Goal: Answer question/provide support: Share knowledge or assist other users

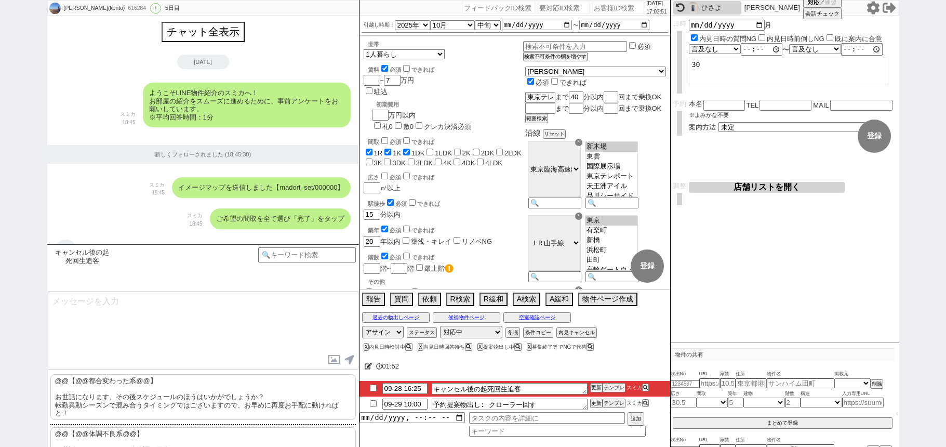
select select "2025"
select select "10"
select select "33"
select select "0"
select select "77"
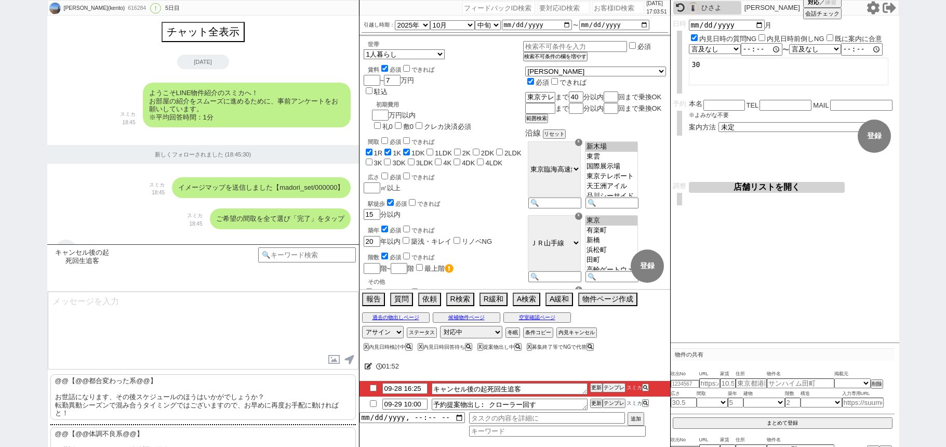
select select "14"
select select "75"
select select "1785"
select select "23"
select select "739"
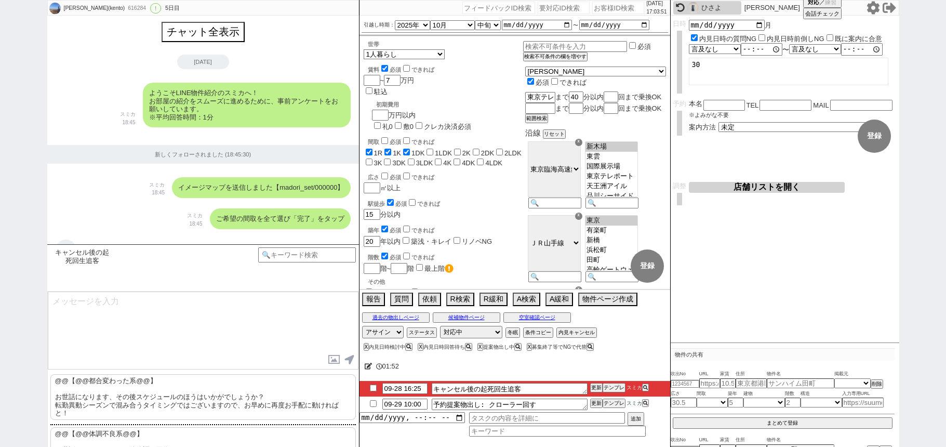
select select "62"
select select "1513"
select select "74"
select select "69"
select select "1656"
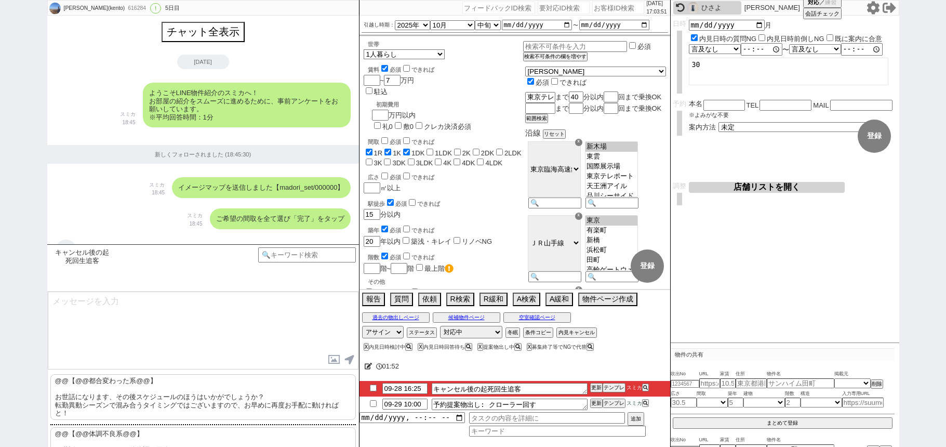
select select "54"
select select "12"
select select "65"
select select "1584"
select select "52"
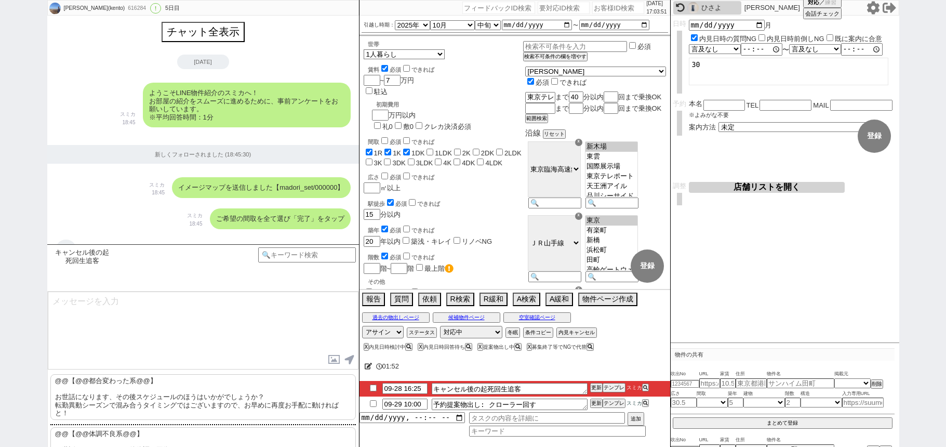
select select "59"
select select "1461"
select select "814"
select select "57"
select select "64"
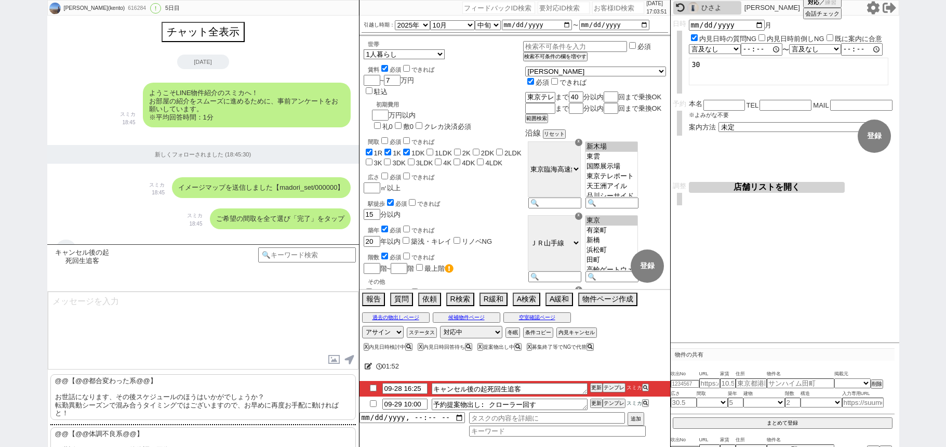
select select "1563"
select select "56"
select select "70"
select select "1690"
select select "50"
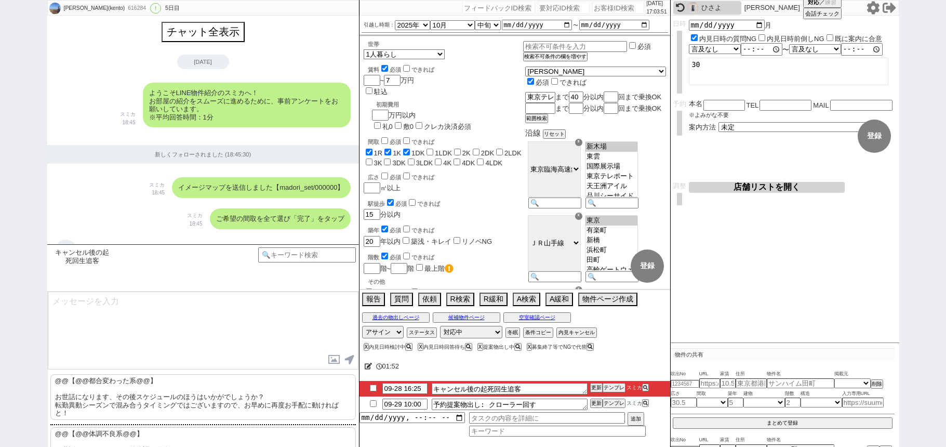
select select "66"
select select "67"
select select "25"
select select "3116"
select select "73"
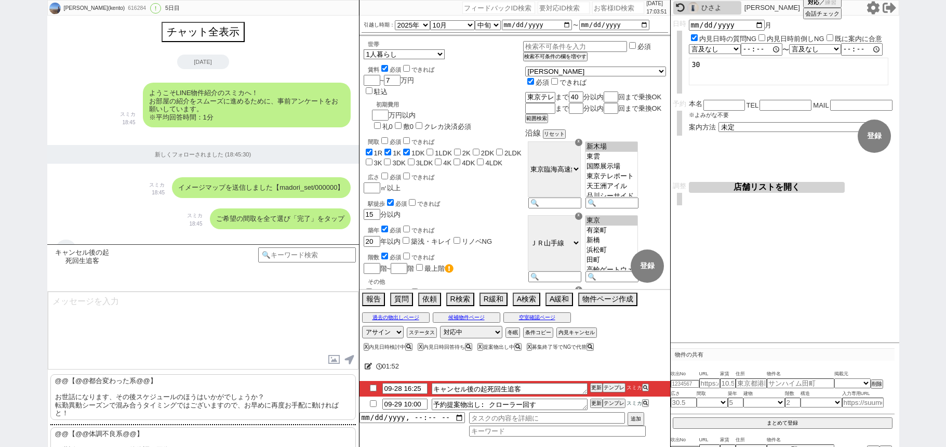
select select "1757"
select select "51"
select select "15"
select select "47"
select select "58"
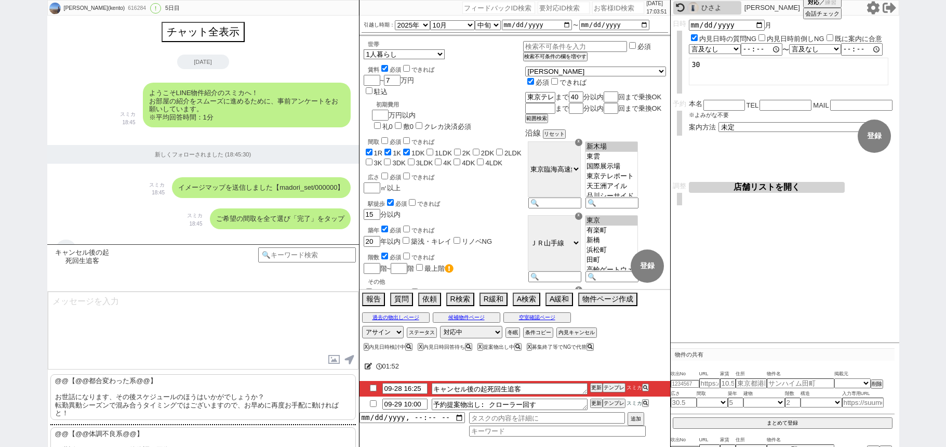
select select "16"
select select "552"
select select "53"
select select
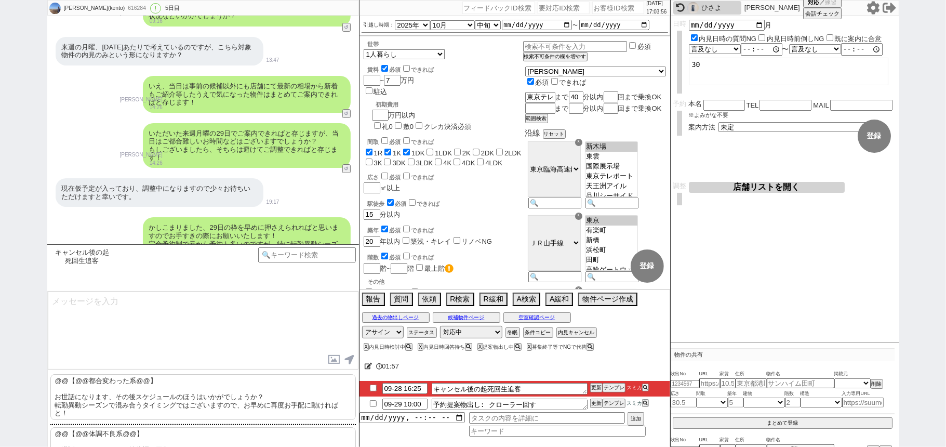
scroll to position [2529, 0]
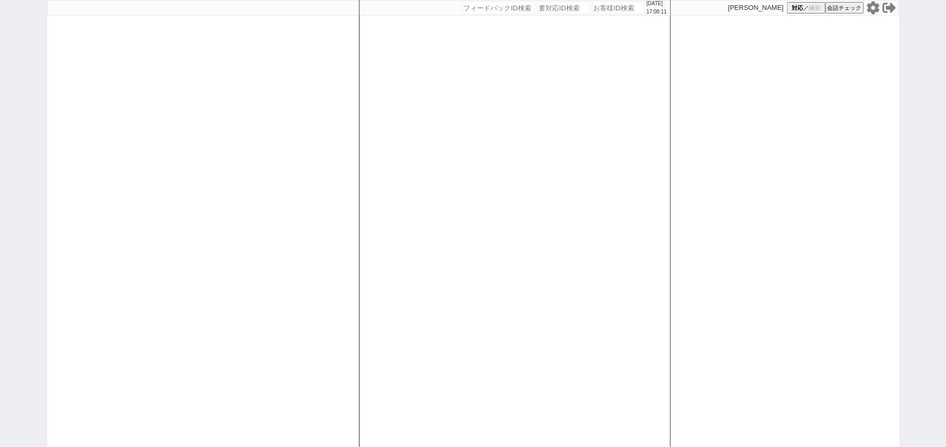
click at [592, 9] on input "number" at bounding box center [618, 8] width 52 height 12
paste input "614785"
type input "614785"
select select "1"
select select
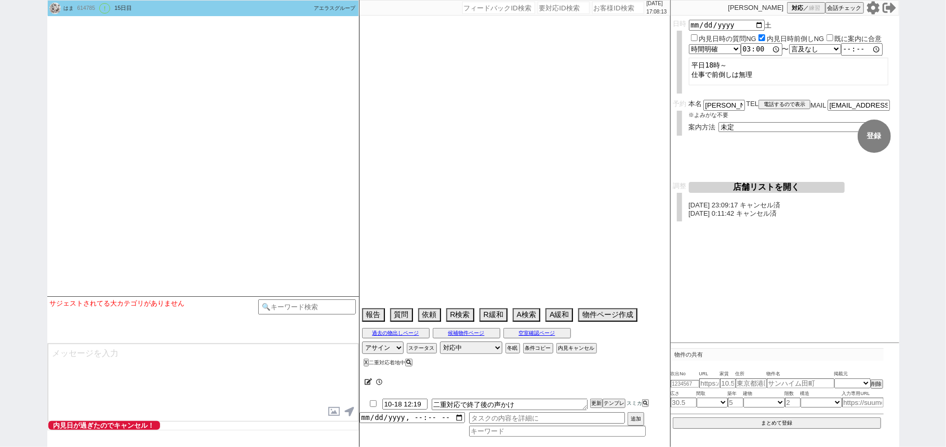
select select "13"
select select "0"
select select "14"
select select "481"
select select "65"
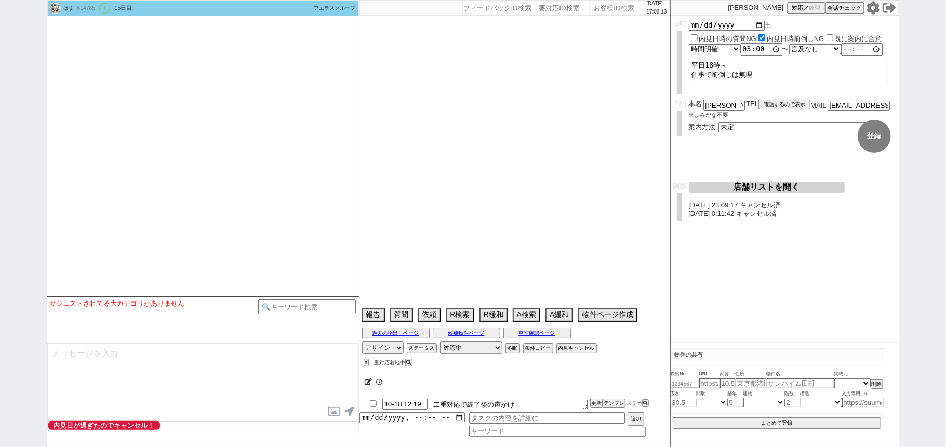
select select "1583"
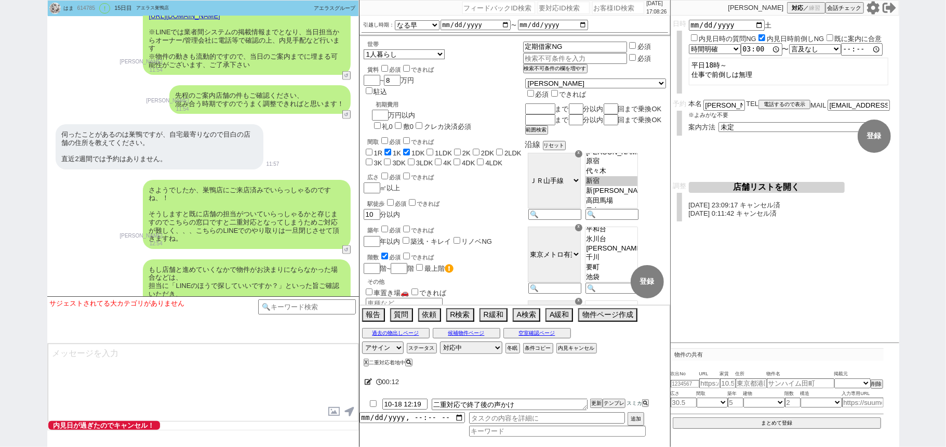
scroll to position [3883, 0]
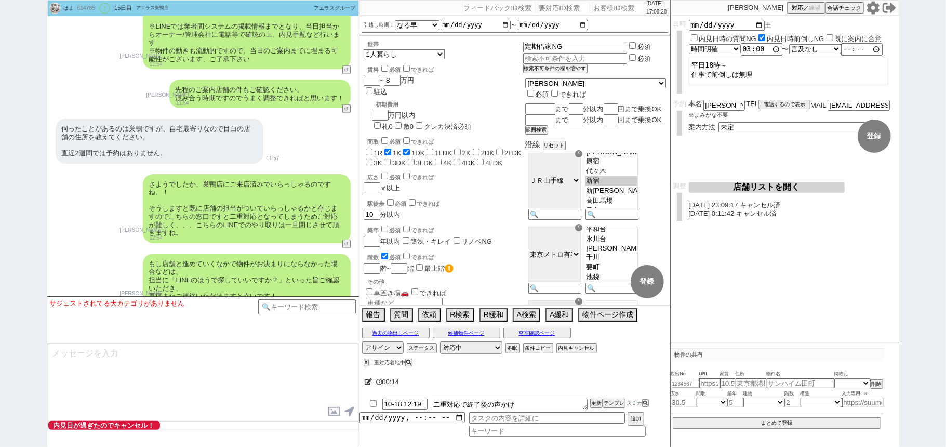
click at [298, 113] on div "伺ったことがあるのは巣鴨ですが、自宅最寄りなので目白の店舗の住所を教えてください。 直近2週間では予約はありません。 11:57" at bounding box center [203, 140] width 312 height 55
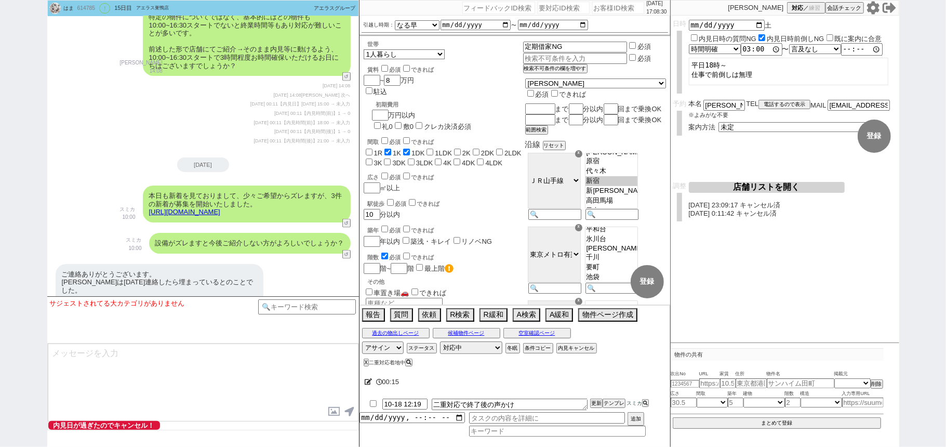
scroll to position [5182, 0]
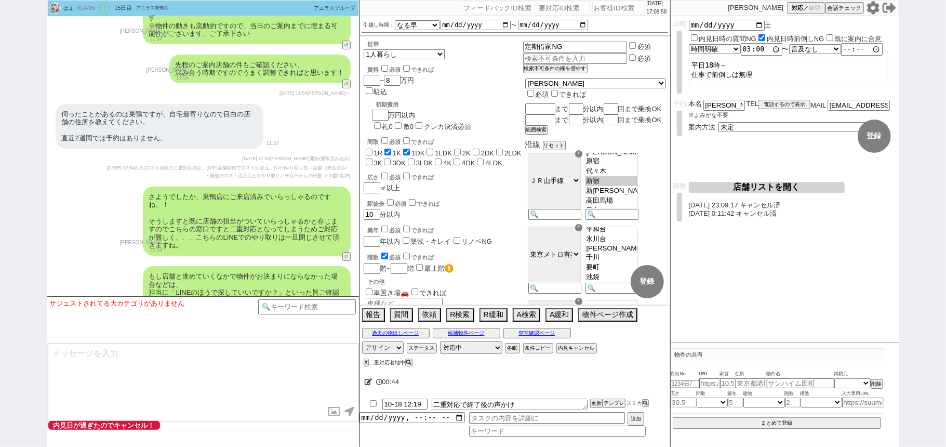
click at [170, 194] on div "さようでしたか、巣鴨店にご来店済みでいらっしゃるのですね、！ そうしますと既に店舗の担当がついていらっしゃるかと存じますのでこちらの窓口ですと二重対応となって…" at bounding box center [247, 220] width 208 height 69
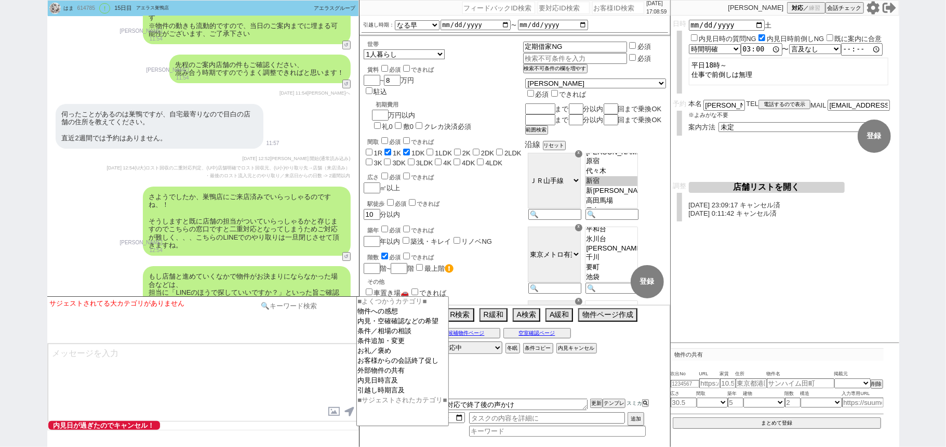
click at [273, 302] on input at bounding box center [307, 305] width 98 height 13
type input "m"
type input "n"
type input "二重"
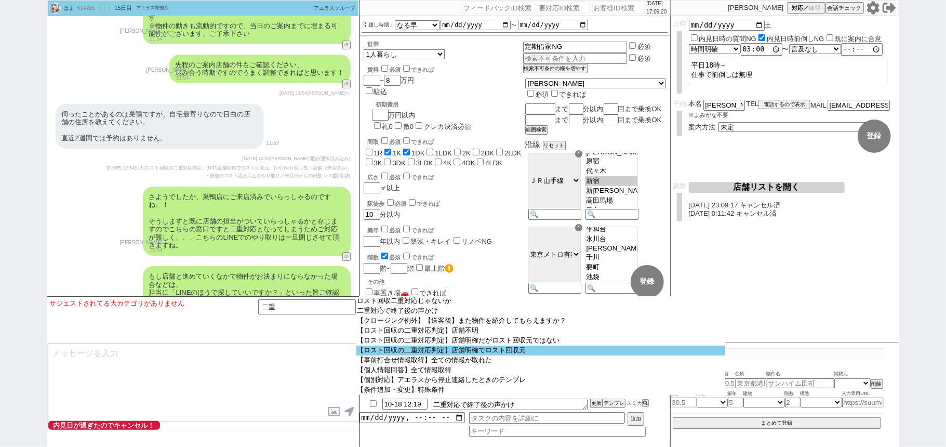
click at [457, 355] on option "【ロスト回収の二重対応判定】店舗明確でロスト回収元" at bounding box center [540, 350] width 369 height 10
select select "店舗明確でロスト回収元"
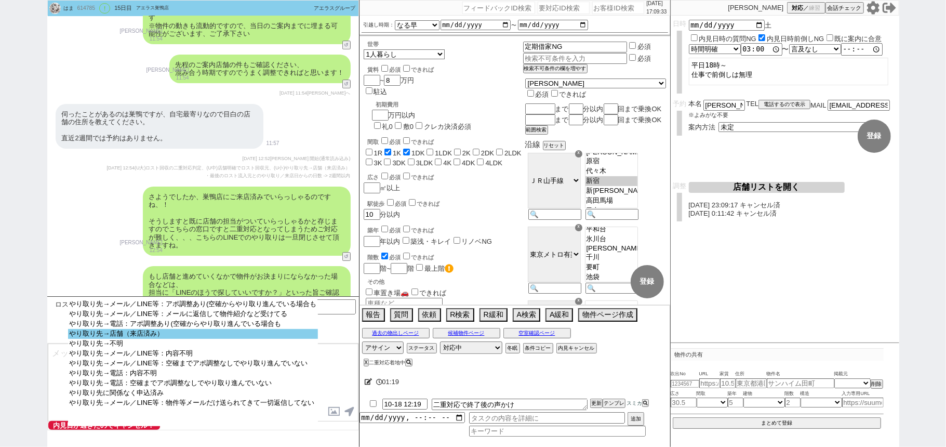
select select "やり取り先→店舗（来店済み）"
click at [194, 337] on option "やり取り先→店舗（来店済み）" at bounding box center [192, 334] width 249 height 10
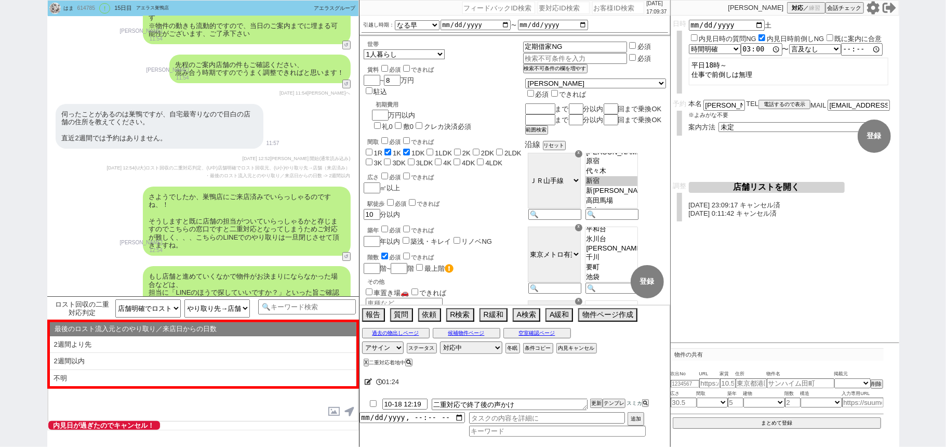
click at [169, 343] on li "2週間より先" at bounding box center [203, 344] width 306 height 17
select select "2週間より先"
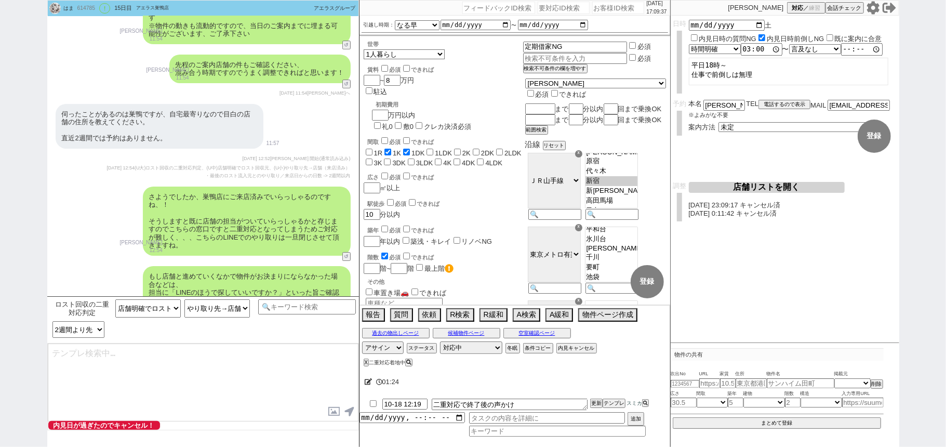
type textarea "かしこまりました、少し前に店舗にお越し頂いていたのですね！ ただそれ以降でやり取りは無いようですし、ご希望でしたら改めて本LINE上で物件紹介~内見予約等まで…"
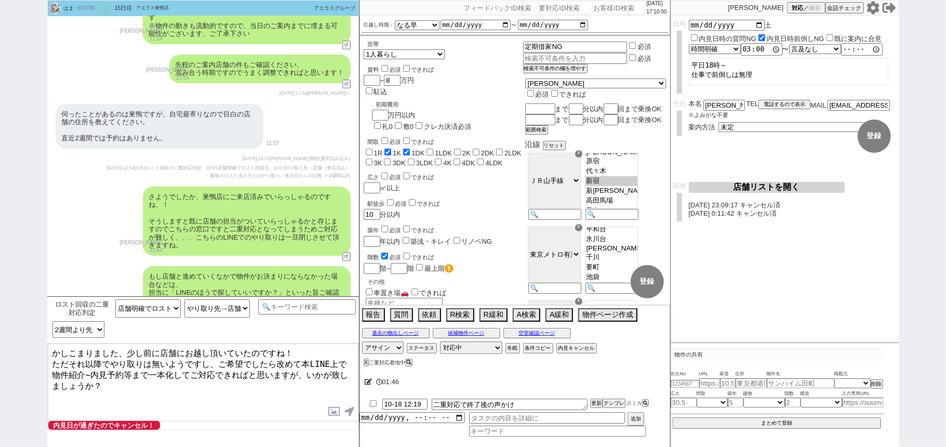
click at [139, 261] on div "もし店舗と進めていくなかで物件がお決まりにならなかった場合などは、 担当に「LINEのほうで探していいですか？」といった旨ご確認いただき、 再度またご連絡いた…" at bounding box center [203, 292] width 312 height 63
click at [88, 333] on select "最後のロスト流入元とのやり取り／来店日からの日数 2週間より先 2週間以内 不明" at bounding box center [78, 329] width 52 height 17
select select "不明"
click at [52, 321] on select "最後のロスト流入元とのやり取り／来店日からの日数 2週間より先 2週間以内 不明" at bounding box center [78, 329] width 52 height 17
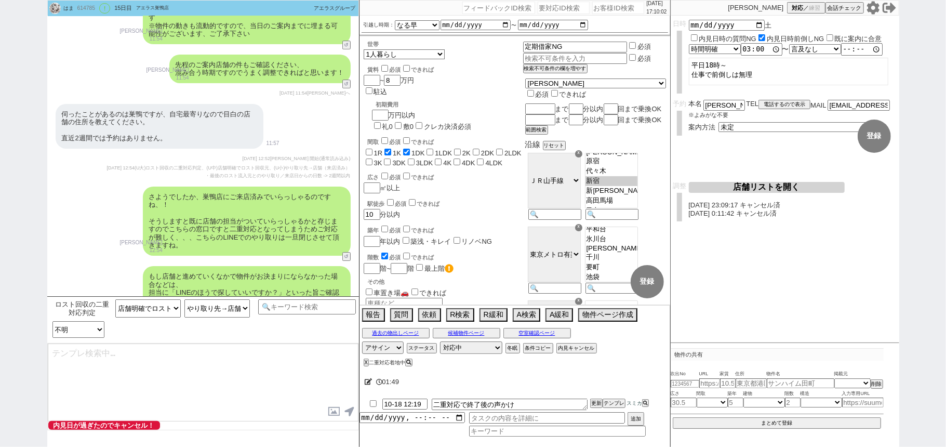
type textarea "かしこまりました、既に店舗にお越し頂いたことがおありだったのですね！ 大体いつ頃のお話になりますでしょうか？ ※二重対応を避けられればと思います"
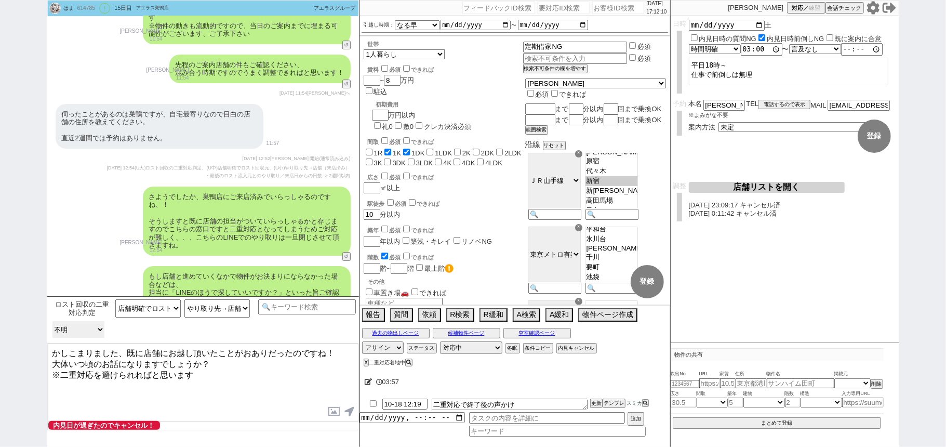
click at [94, 327] on select "最後のロスト流入元とのやり取り／来店日からの日数 2週間より先 2週間以内 不明" at bounding box center [78, 329] width 52 height 17
drag, startPoint x: 127, startPoint y: 350, endPoint x: 229, endPoint y: 364, distance: 102.3
click at [229, 364] on textarea "かしこまりました、既に店舗にお越し頂いたことがおありだったのですね！ 大体いつ頃のお話になりますでしょうか？ ※二重対応を避けられればと思います" at bounding box center [203, 382] width 311 height 78
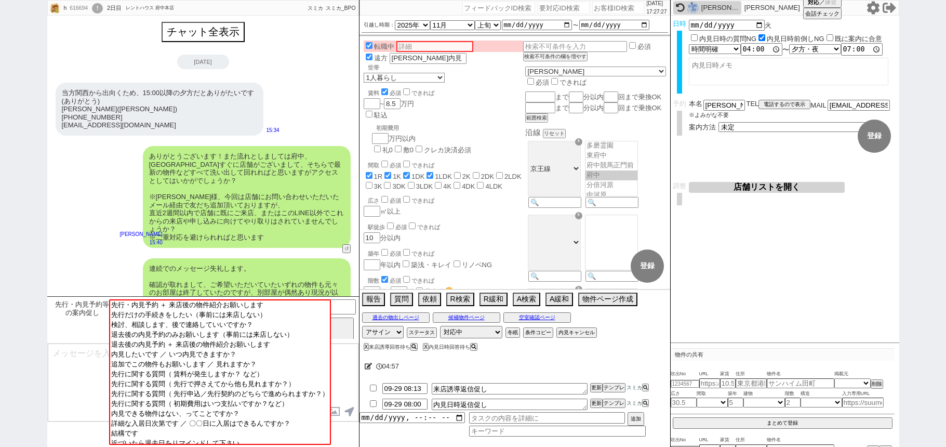
select select
select select "2025"
select select "11"
select select "32"
select select "0"
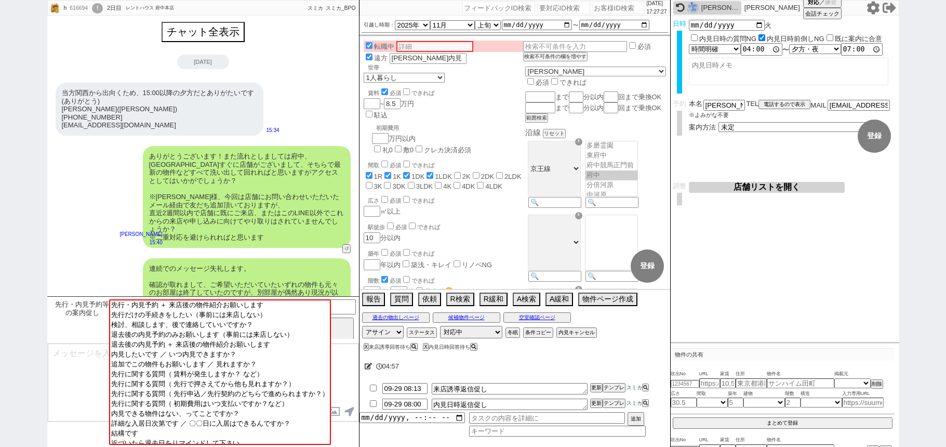
select select "44"
select select "1172"
select select "1"
select select "5"
select select
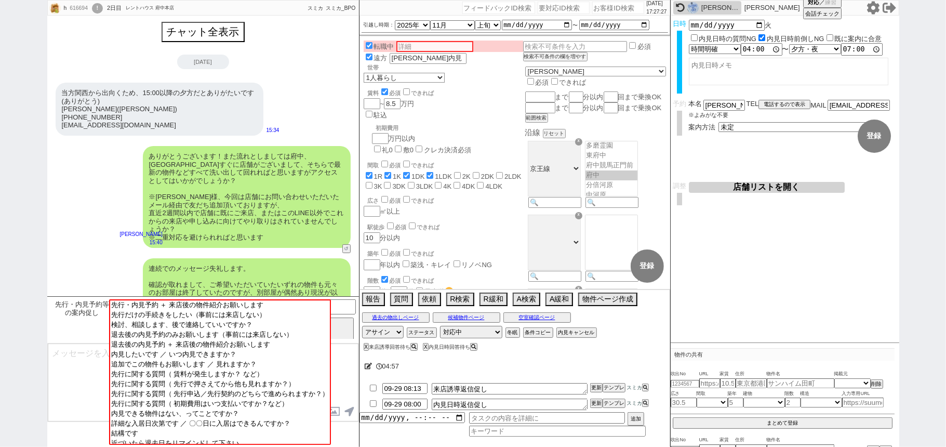
scroll to position [218, 0]
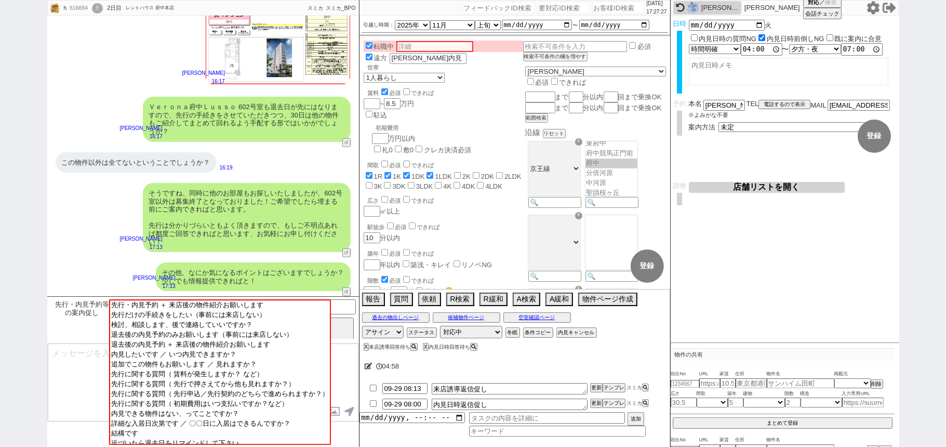
click at [609, 9] on input "number" at bounding box center [618, 8] width 52 height 12
paste input "591642"
type input "591642"
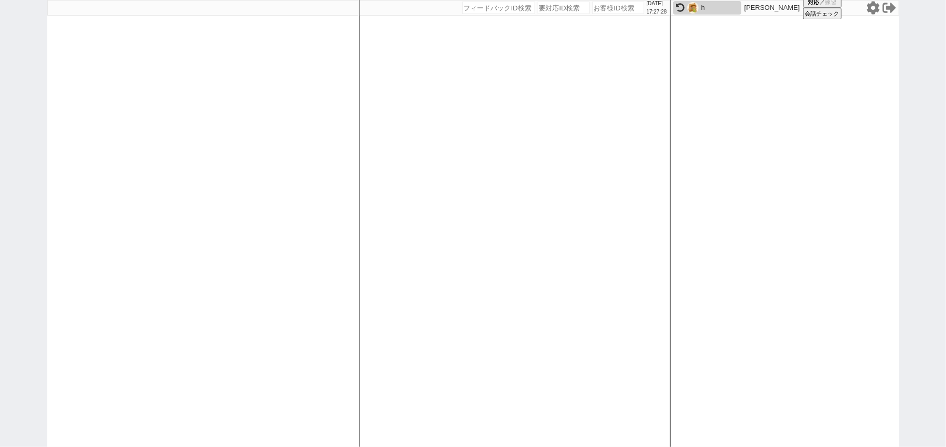
select select "6"
select select
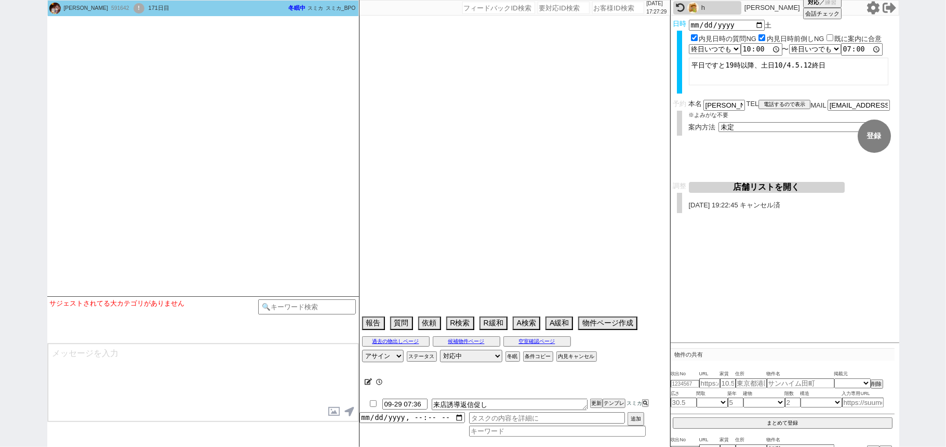
type textarea "当日まで他社無し　＠五反田店が満たす店舗に無い"
select select "15"
select select "0"
select select "53"
select select "1336"
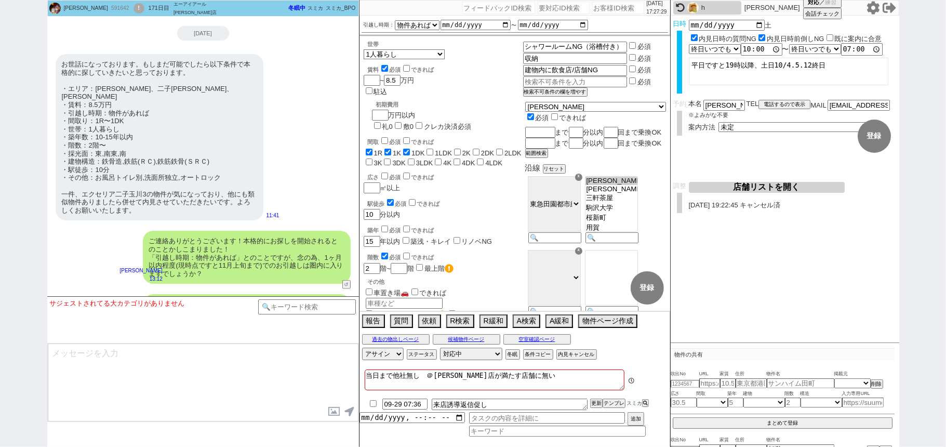
scroll to position [12005, 0]
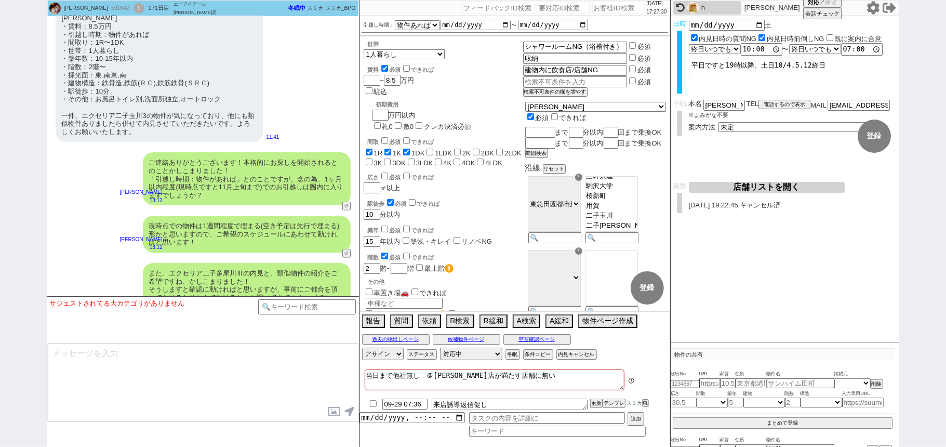
click at [276, 321] on div "ありがとうございます、1上旬までの 引越 しも可能です。 17:12" at bounding box center [203, 336] width 312 height 31
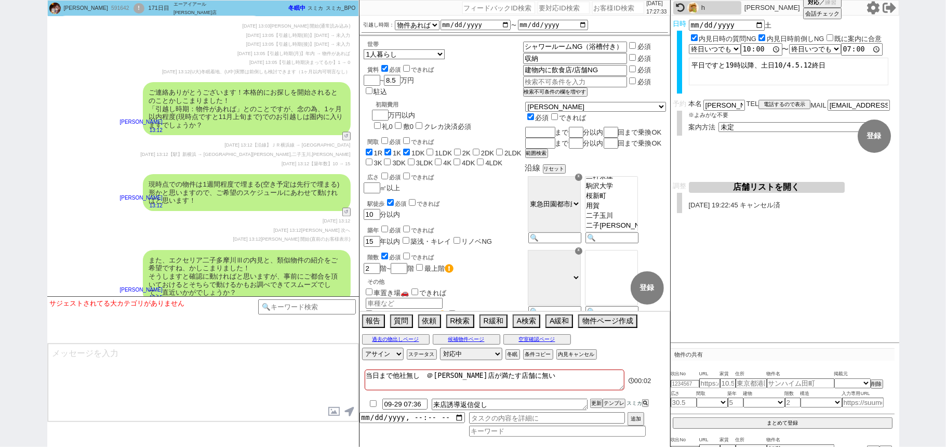
scroll to position [15659, 0]
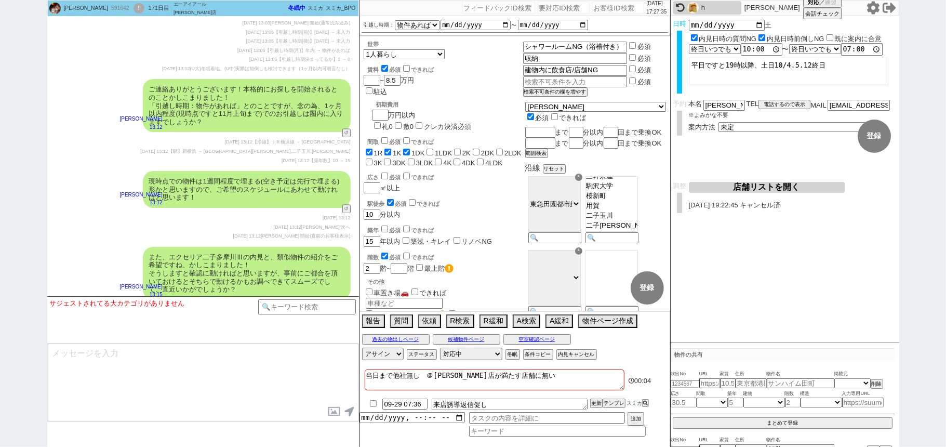
drag, startPoint x: 535, startPoint y: 373, endPoint x: 432, endPoint y: 373, distance: 102.8
click at [432, 373] on textarea "当日まで他社無し　＠五反田店が満たす店舗に無い" at bounding box center [495, 379] width 260 height 21
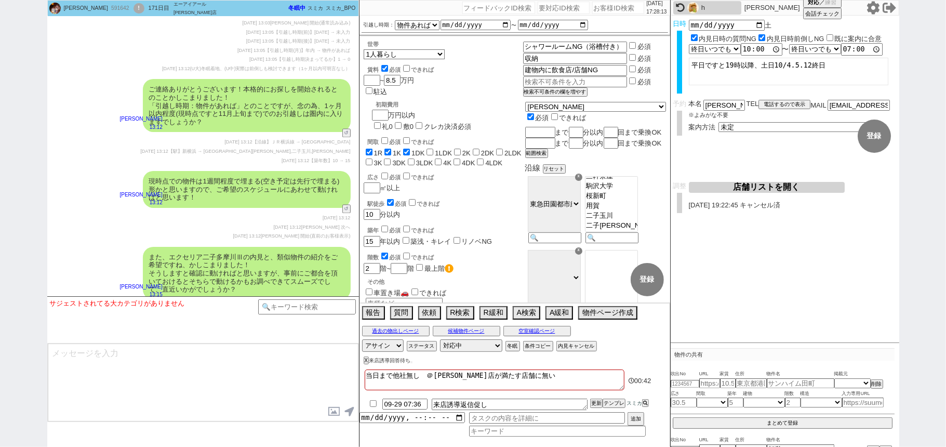
scroll to position [15725, 0]
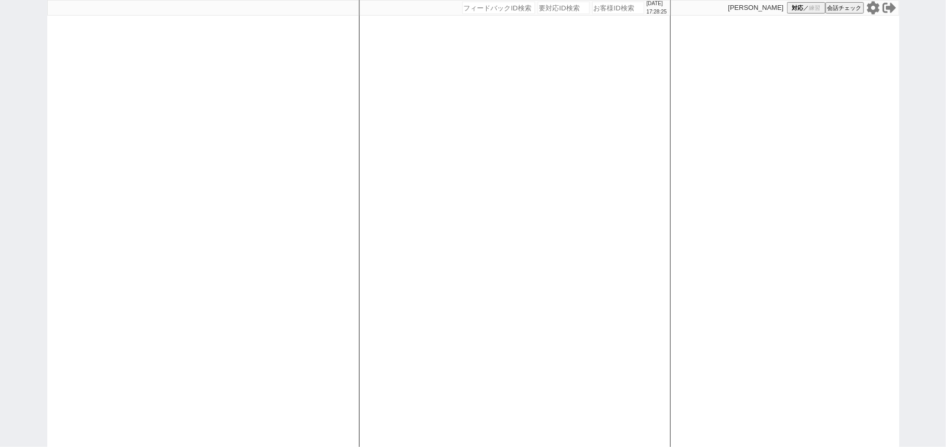
click at [339, 269] on div at bounding box center [203, 223] width 312 height 447
click at [77, 184] on div at bounding box center [203, 223] width 312 height 447
click at [873, 9] on icon at bounding box center [873, 8] width 14 height 14
click at [316, 165] on div at bounding box center [203, 223] width 312 height 447
select select
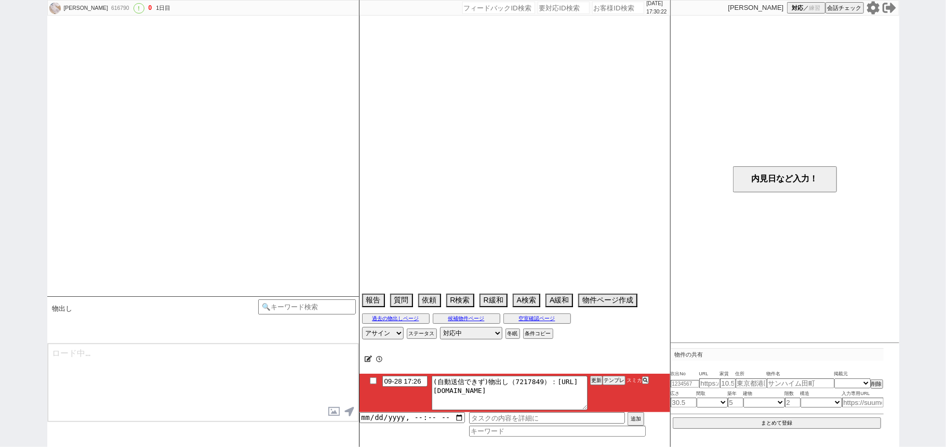
select select "15"
select select "6"
select select "34"
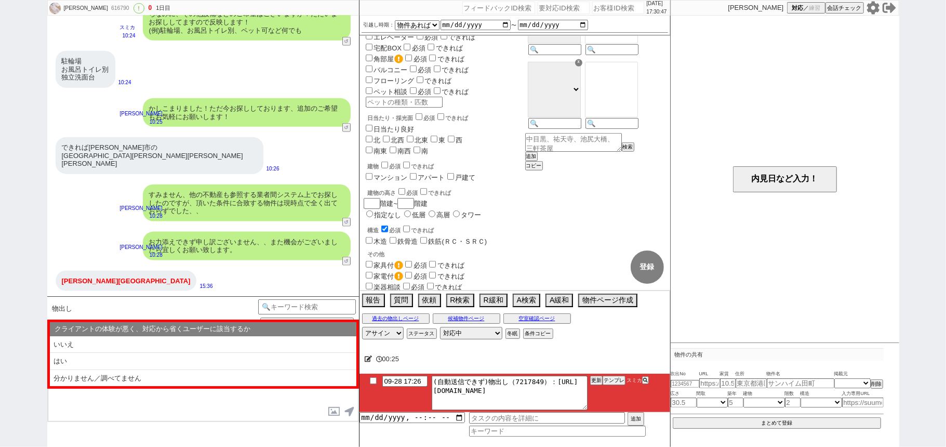
scroll to position [346, 0]
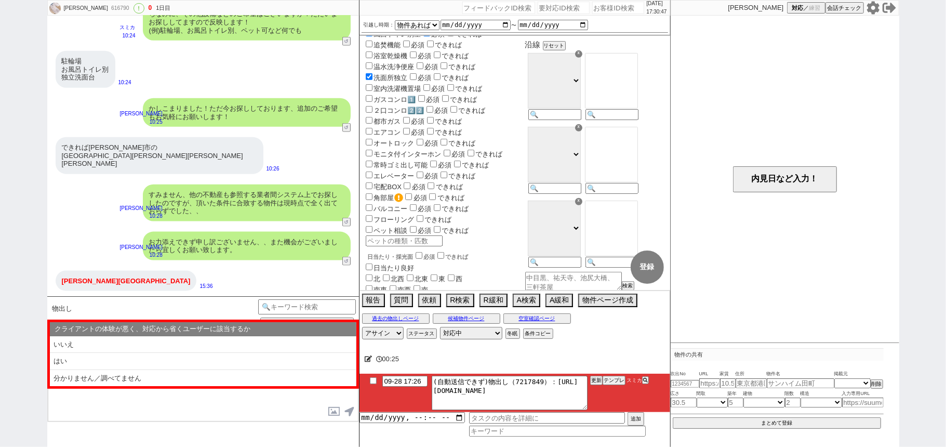
click at [294, 179] on div "すみません、他の不動産も参照する業者間システム上でお探ししたのですが、頂いた条件に合致する物件は現時点で全く出ておらずでした、、 小澤結 10:28 4416…" at bounding box center [203, 202] width 312 height 47
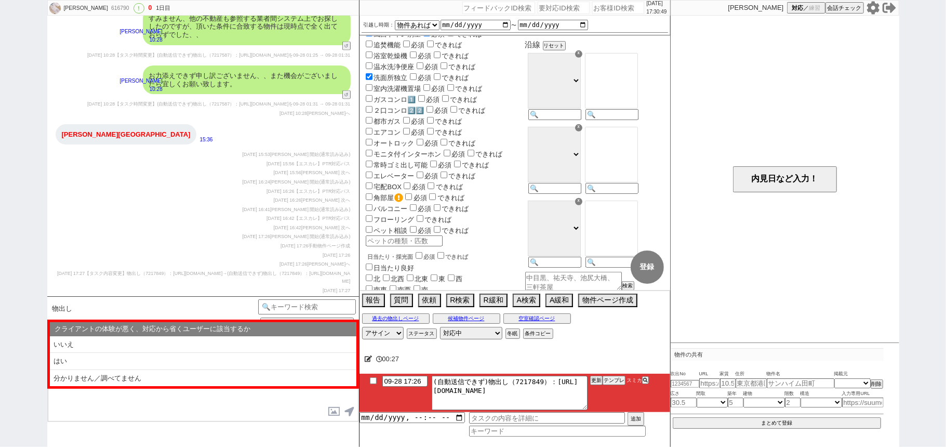
scroll to position [1275, 0]
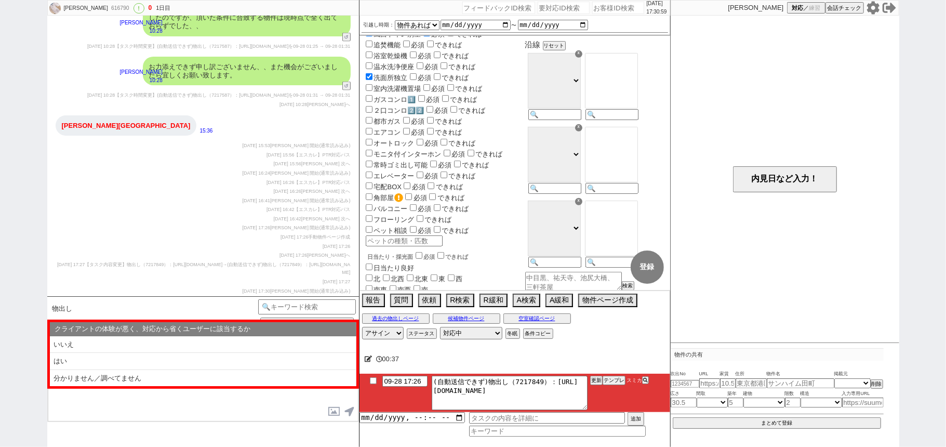
click at [108, 10] on div "616790" at bounding box center [119, 8] width 23 height 8
copy div "616790"
drag, startPoint x: 484, startPoint y: 337, endPoint x: 483, endPoint y: 328, distance: 9.0
click at [484, 337] on select "対応中 引き継ぎ完了 ブロック 長期間返信なし 紹介不可 別の所で決まった 客の都合で引越しが無くなった 接客開始後に冬眠" at bounding box center [471, 333] width 62 height 12
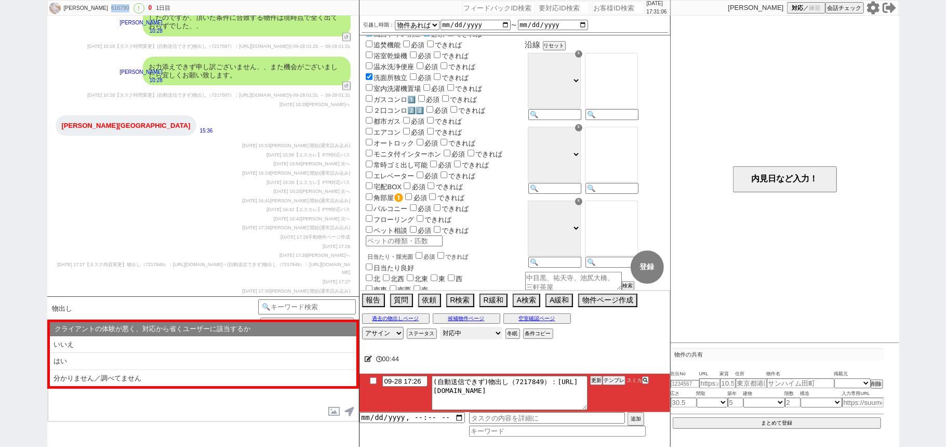
select select "400"
click at [440, 328] on select "対応中 引き継ぎ完了 ブロック 長期間返信なし 紹介不可 別の所で決まった 客の都合で引越しが無くなった 接客開始後に冬眠" at bounding box center [471, 333] width 62 height 12
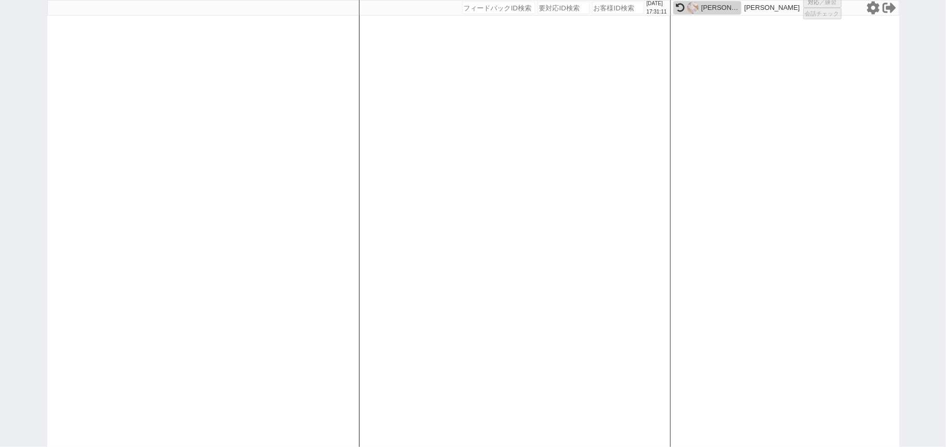
select select "1"
select select "2"
select select "5"
select select
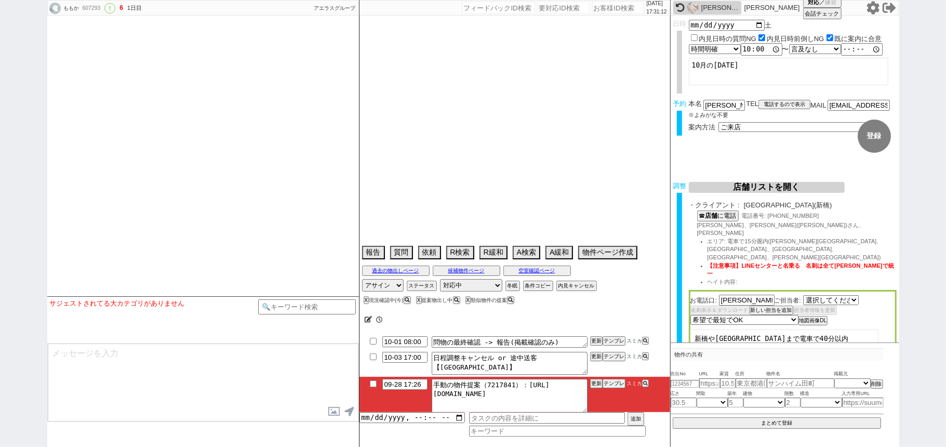
select select "1952"
select select "2025"
select select "11"
select select "33"
select select "0"
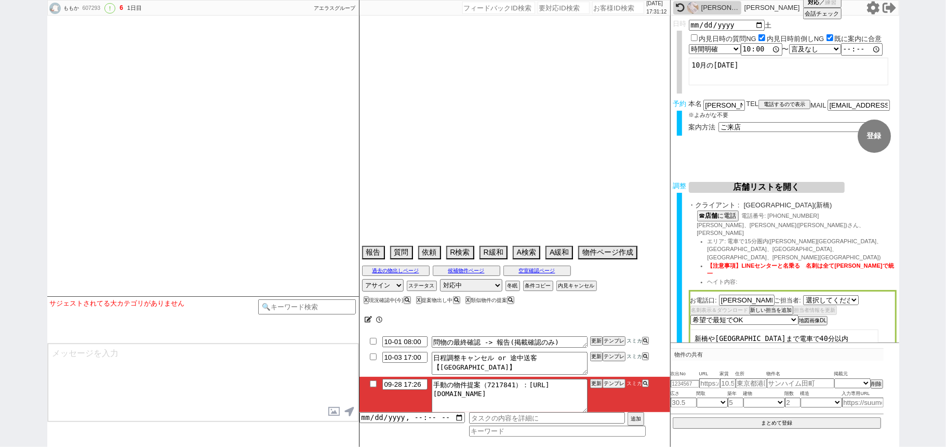
select select "25"
select select "3117"
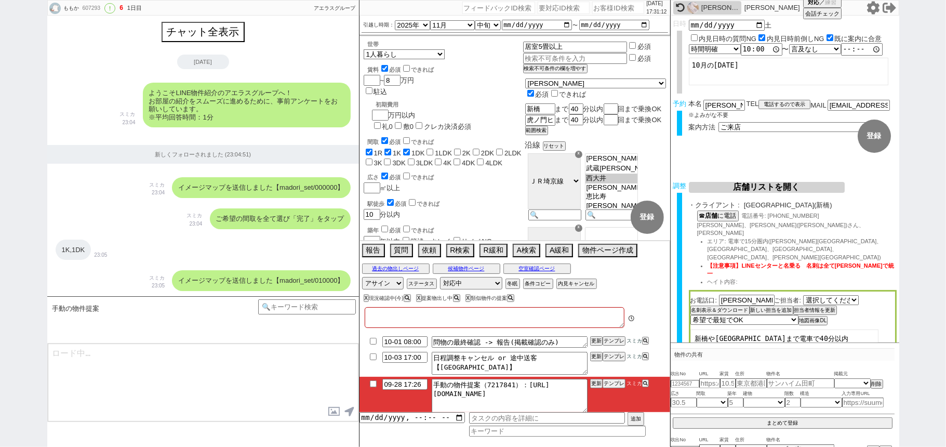
type textarea "@当日までの内見予定なし@候補なし来店希望"
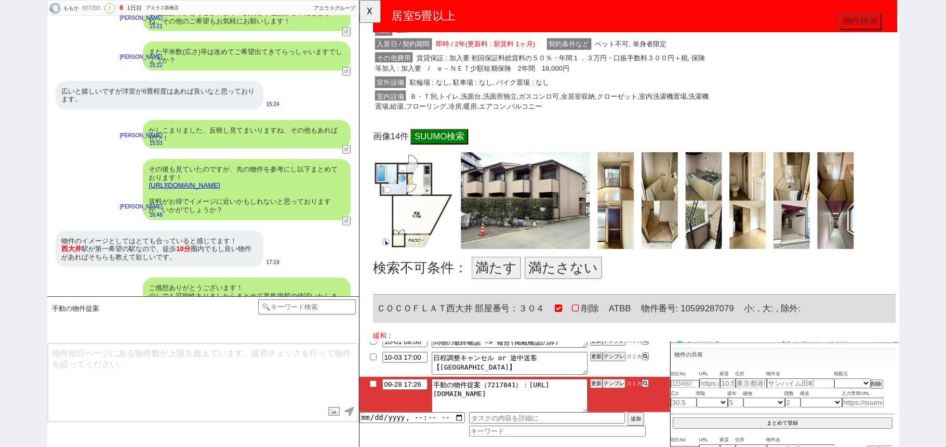
scroll to position [554, 0]
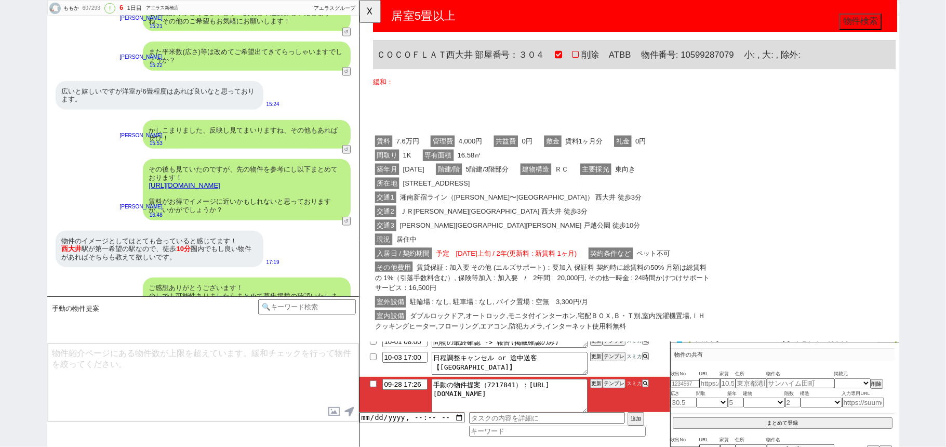
click at [223, 343] on div "内見日が過ぎたのでキャンセル！ 👆0つの質問に答えてください 対応終了:対応中 特殊条件でチャット物出し不可 自動遷移なし: 次へ進む" at bounding box center [203, 382] width 312 height 79
click at [373, 10] on button "☓" at bounding box center [368, 10] width 19 height 21
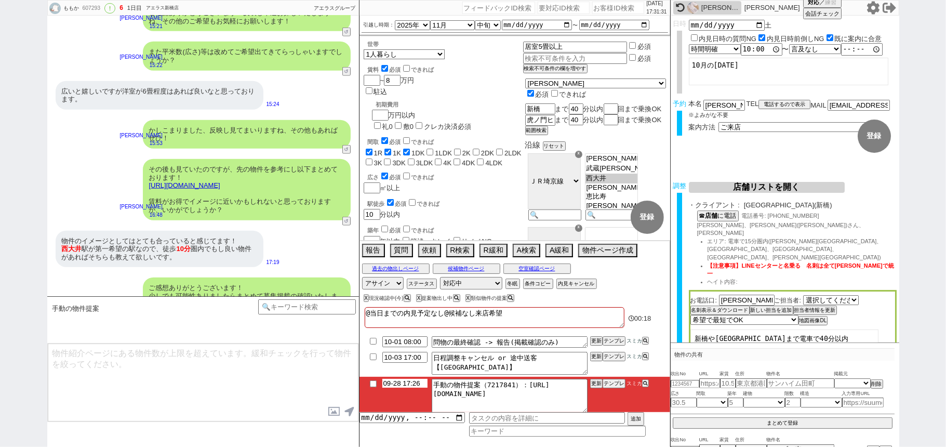
click at [408, 385] on input "09-28 17:26" at bounding box center [404, 383] width 45 height 9
type input "09-28 19:26"
drag, startPoint x: 595, startPoint y: 383, endPoint x: 593, endPoint y: 376, distance: 7.1
click at [593, 376] on ul "10-01 08:00 問物の最終確認 -> 報告(掲載確認のみ) 更新 テンプレ スミカ 10-03 17:00 日程調整キャンセル or 途中送客【アエラ…" at bounding box center [514, 373] width 311 height 78
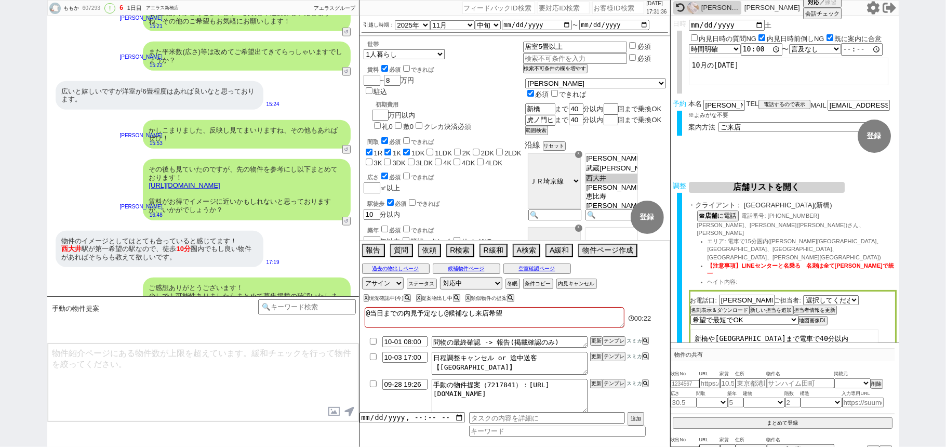
click at [595, 375] on li "10-03 17:00 日程調整キャンセル or 途中送客【アエラス新橋店】 更新 テンプレ スミカ" at bounding box center [514, 363] width 311 height 27
click at [597, 379] on li "09-28 19:26 手動の物件提案（7217841）：https://jent-crm.com/2ng-84y191pn3984hy/introducti…" at bounding box center [514, 396] width 311 height 38
click at [595, 377] on li "09-28 19:26 手動の物件提案（7217841）：https://jent-crm.com/2ng-84y191pn3984hy/introducti…" at bounding box center [514, 396] width 311 height 38
click at [597, 381] on ul "10-01 08:00 問物の最終確認 -> 報告(掲載確認のみ) 更新 テンプレ スミカ 10-03 17:00 日程調整キャンセル or 途中送客【アエラ…" at bounding box center [514, 373] width 311 height 78
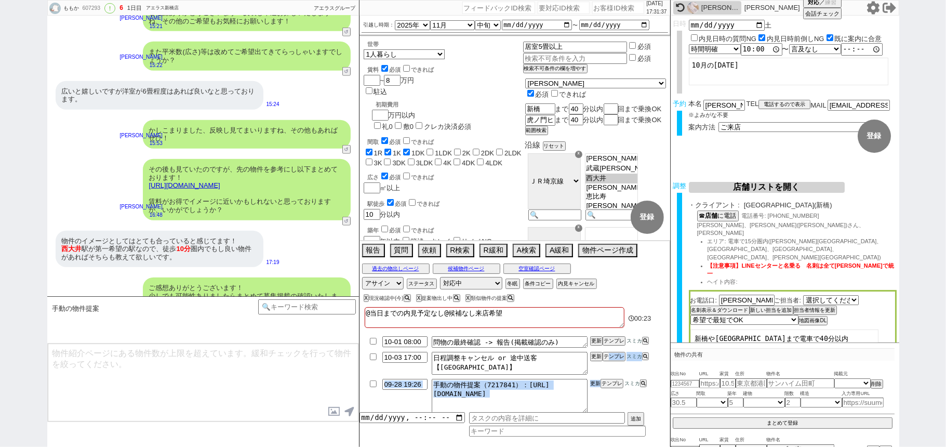
drag, startPoint x: 597, startPoint y: 381, endPoint x: 593, endPoint y: 373, distance: 9.1
click at [596, 379] on li "09-28 19:26 手動の物件提案（7217841）：https://jent-crm.com/2ng-84y191pn3984hy/introducti…" at bounding box center [514, 396] width 311 height 38
drag, startPoint x: 597, startPoint y: 386, endPoint x: 593, endPoint y: 376, distance: 11.2
click at [595, 384] on button "更新" at bounding box center [595, 383] width 10 height 7
click at [593, 376] on li "10-03 17:00 日程調整キャンセル or 途中送客【アエラス新橋店】 更新 テンプレ スミカ" at bounding box center [514, 363] width 311 height 27
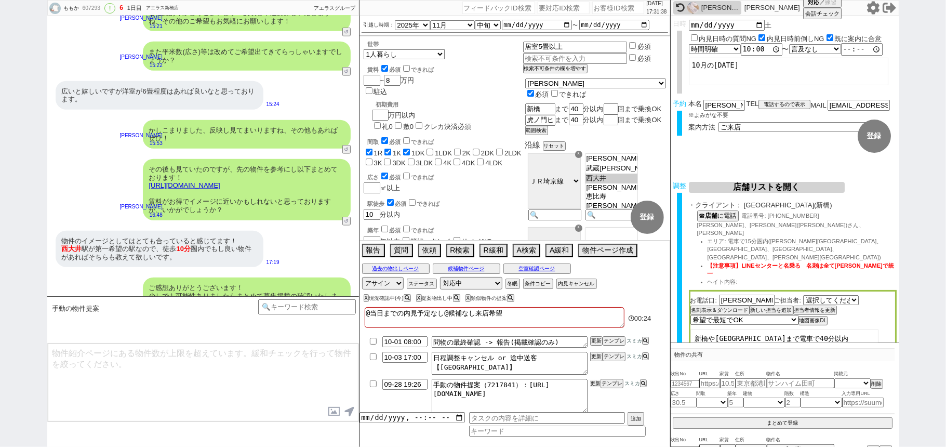
drag, startPoint x: 594, startPoint y: 384, endPoint x: 592, endPoint y: 376, distance: 8.6
click at [592, 380] on button "更新" at bounding box center [595, 383] width 10 height 7
drag, startPoint x: 592, startPoint y: 375, endPoint x: 589, endPoint y: 395, distance: 20.5
click at [592, 375] on li "10-03 17:00 日程調整キャンセル or 途中送客【アエラス新橋店】 更新 テンプレ スミカ" at bounding box center [514, 363] width 311 height 27
click at [590, 390] on li "09-28 19:26 手動の物件提案（7217841）：https://jent-crm.com/2ng-84y191pn3984hy/introducti…" at bounding box center [514, 396] width 311 height 38
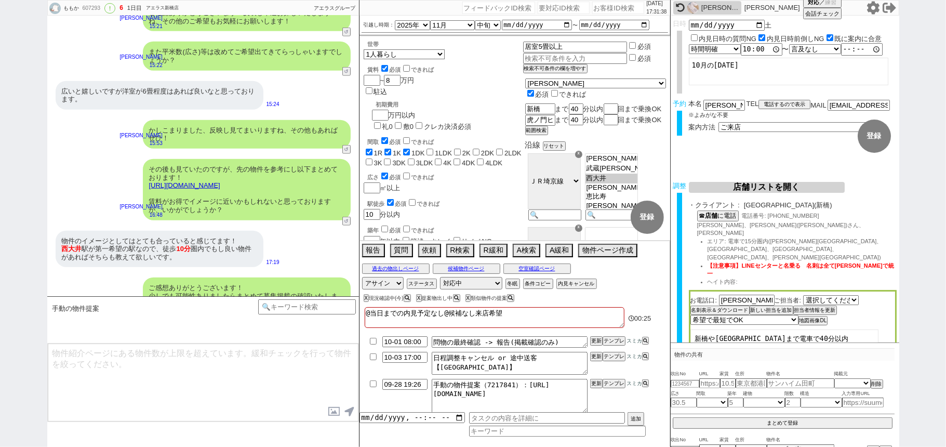
click at [590, 389] on li "09-28 19:26 手動の物件提案（7217841）：https://jent-crm.com/2ng-84y191pn3984hy/introducti…" at bounding box center [514, 396] width 311 height 38
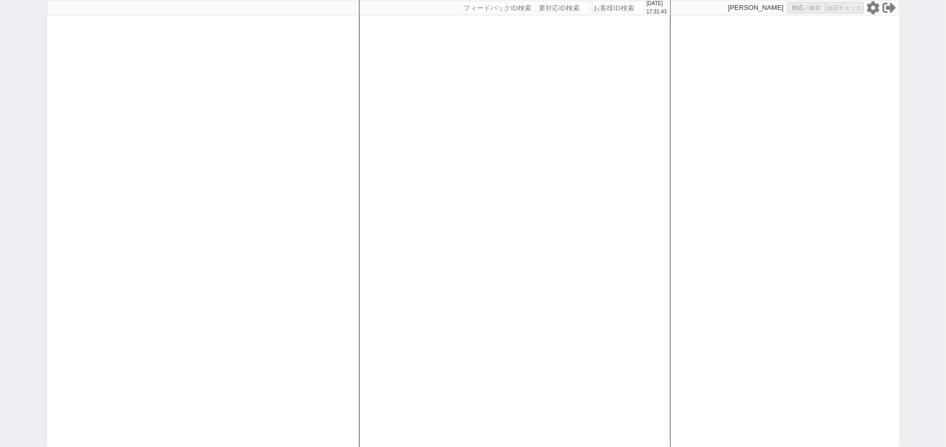
select select
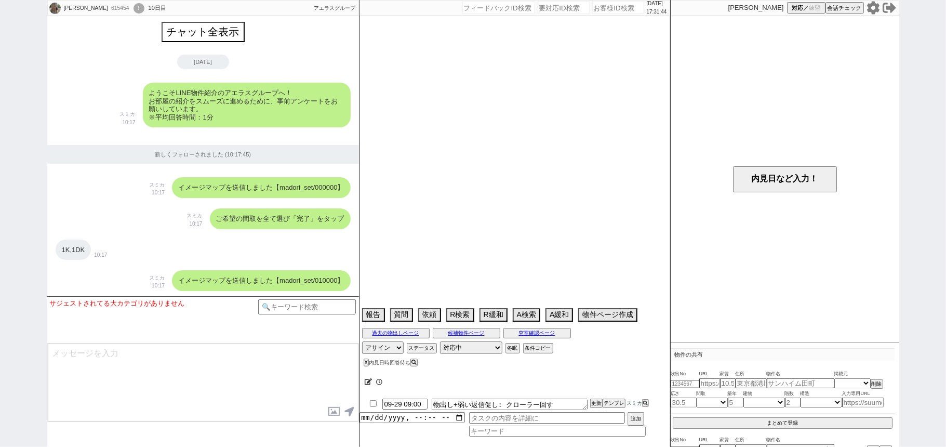
scroll to position [4621, 0]
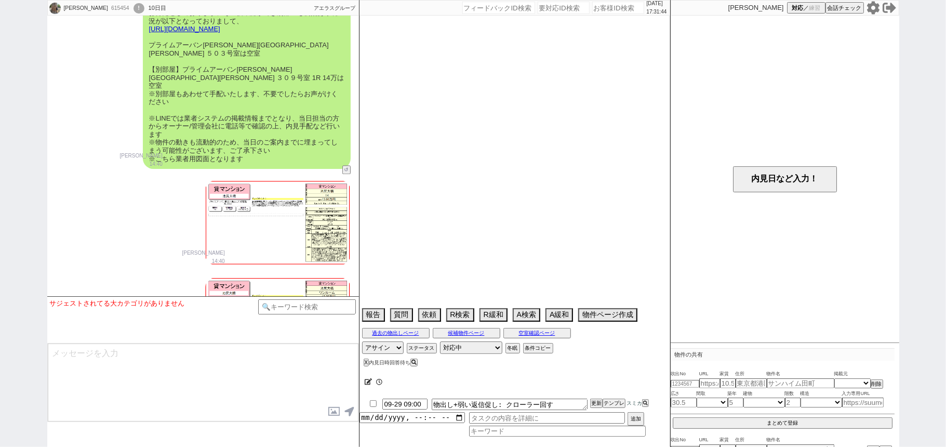
select select "2025"
select select "10"
select select "36"
select select "0"
select select "50"
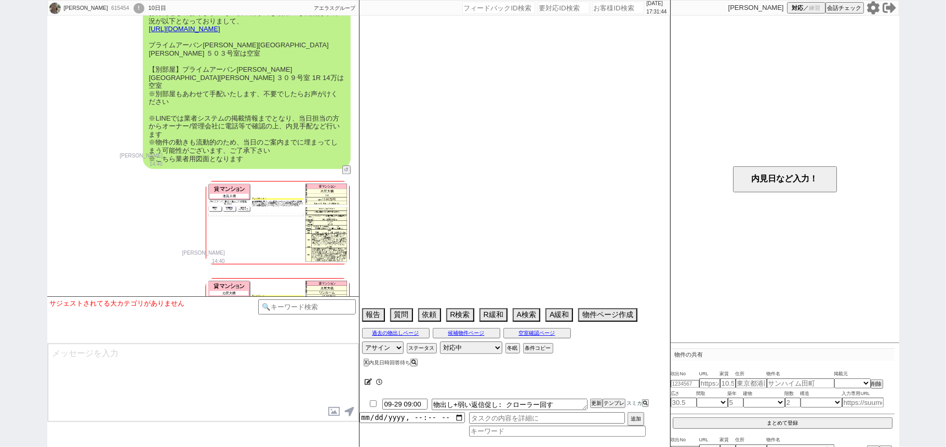
select select "[DATE]"
select select "62"
select select "[DATE]"
select select "48"
select select "[DATE]"
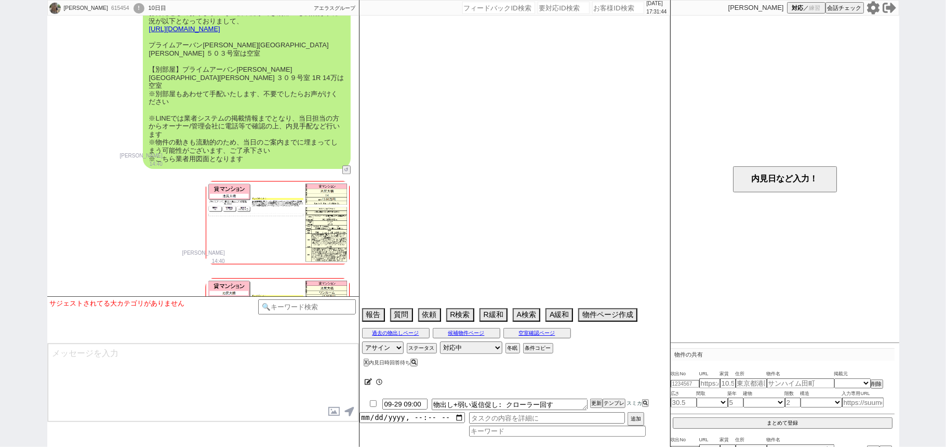
select select "53"
select select "[DATE]"
select select "60"
select select "[DATE]"
select select "64"
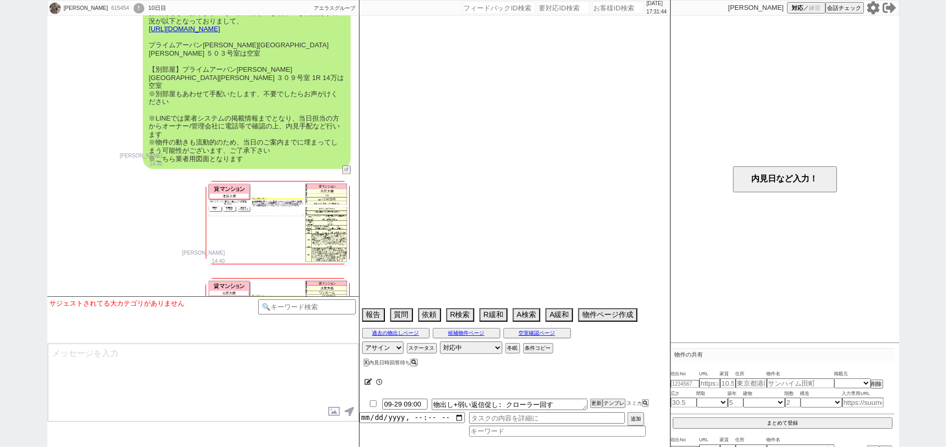
select select "[DATE]"
select select "56"
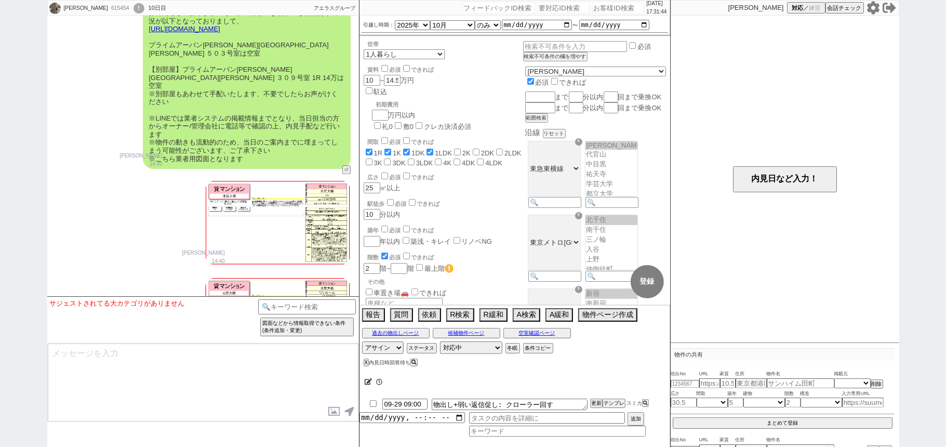
scroll to position [153, 0]
drag, startPoint x: 0, startPoint y: 150, endPoint x: 479, endPoint y: 10, distance: 498.9
click at [2, 150] on div "[PERSON_NAME] 615454 ! 0 10日目 ソレイユ恵比寿店 冬眠中 自社客 アエラスグループ スミカ_BPO チャット全表示 [DATE] …" at bounding box center [473, 223] width 946 height 447
click at [605, 8] on input "number" at bounding box center [618, 8] width 52 height 12
paste input "616790"
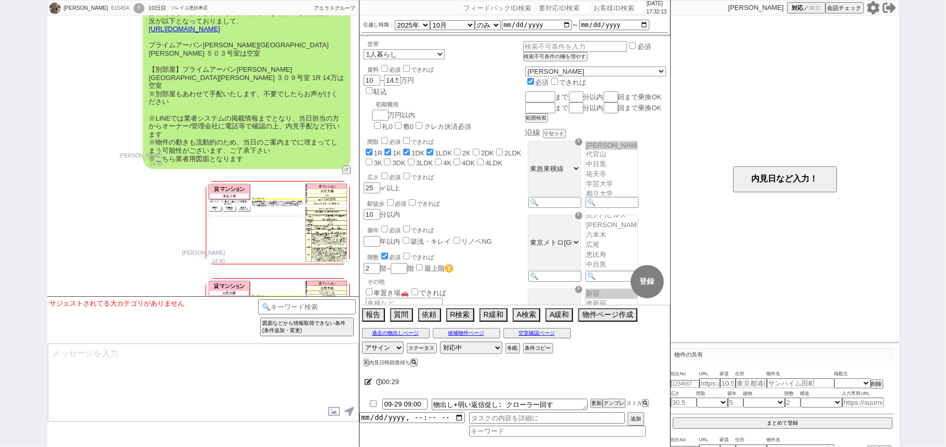
type input "616790"
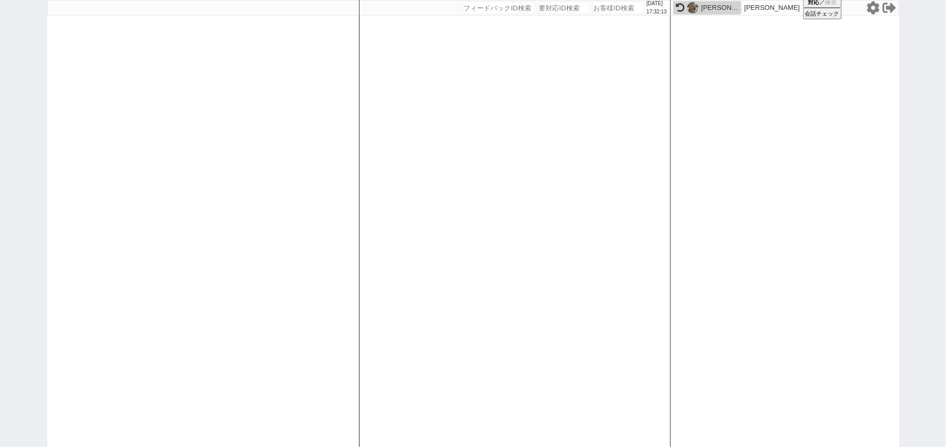
select select "400"
select select
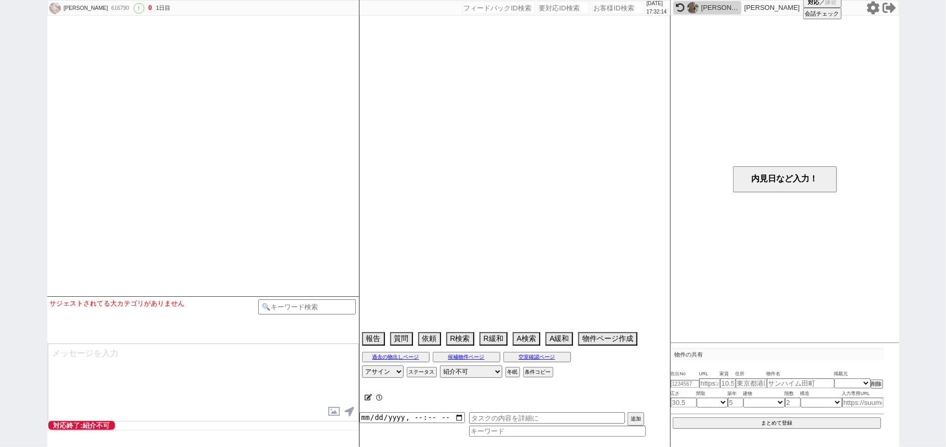
select select "15"
select select "6"
select select "34"
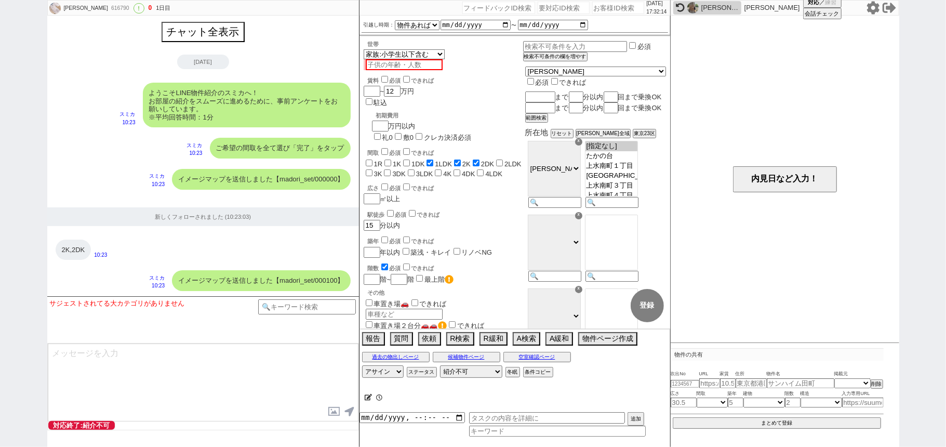
scroll to position [890, 0]
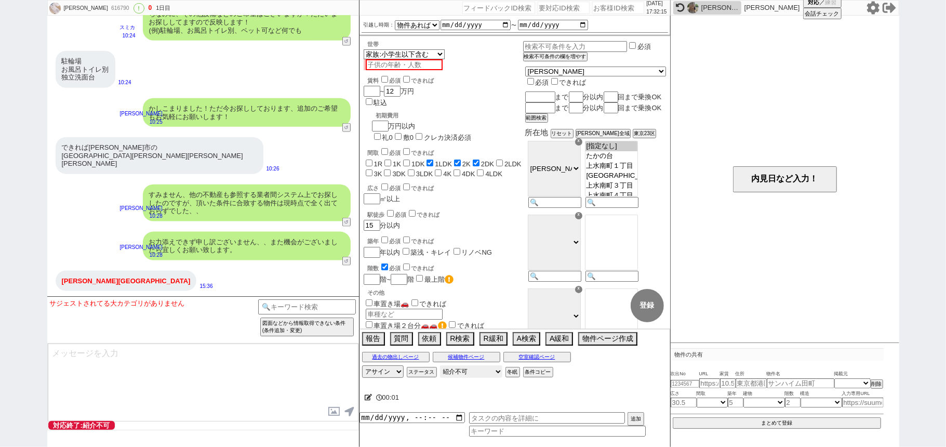
click at [465, 374] on select "対応中 引き継ぎ完了 ブロック 長期間返信なし 紹介不可 別の所で決まった 客の都合で引越しが無くなった 接客開始後に冬眠" at bounding box center [471, 371] width 62 height 12
select select "500"
click at [440, 366] on select "対応中 引き継ぎ完了 ブロック 長期間返信なし 紹介不可 別の所で決まった 客の都合で引越しが無くなった 接客開始後に冬眠" at bounding box center [471, 371] width 62 height 12
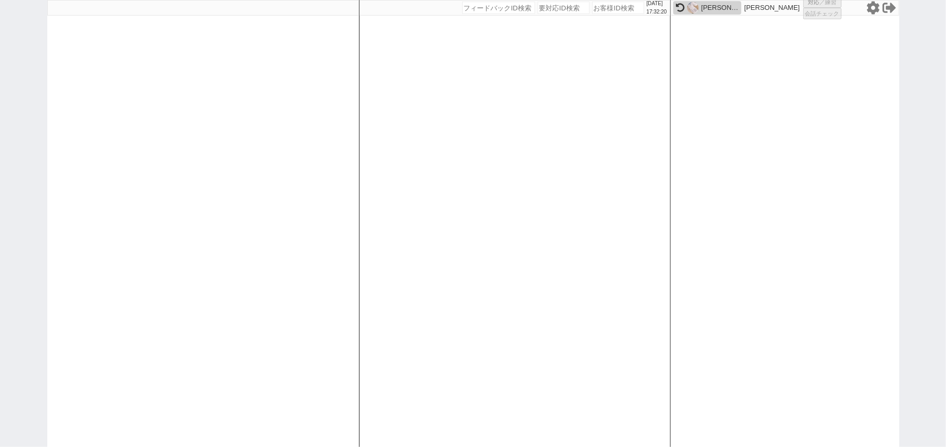
select select
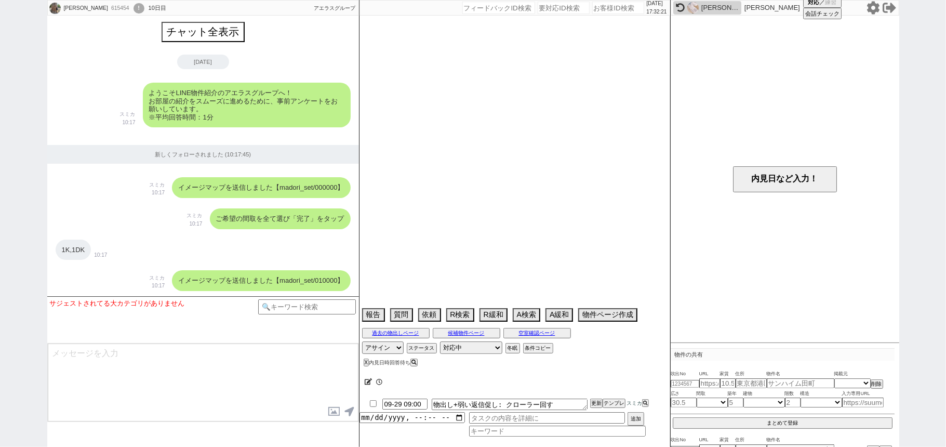
scroll to position [4621, 0]
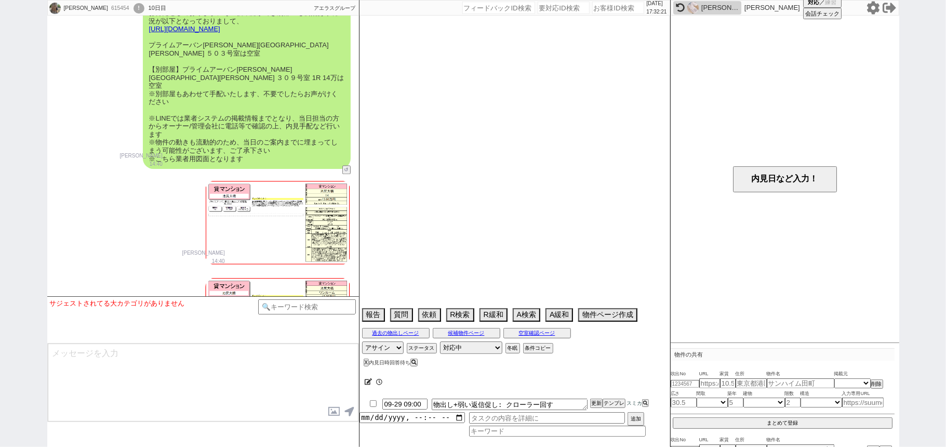
select select "2025"
select select "10"
select select "36"
select select "0"
select select "50"
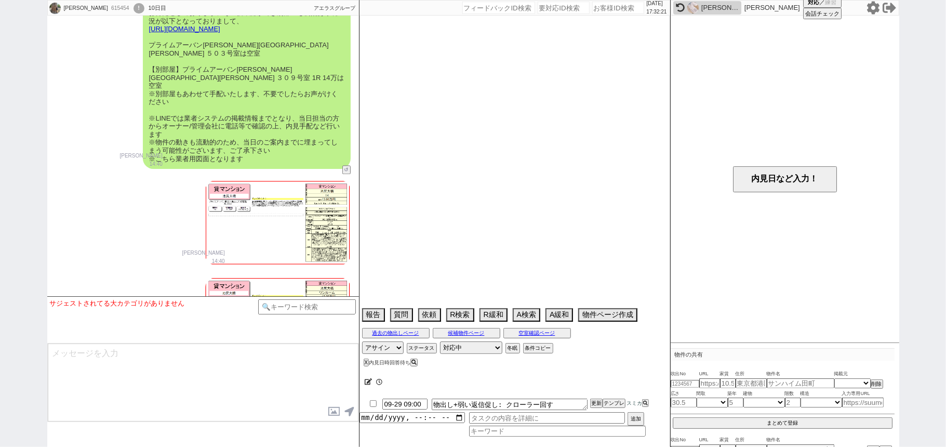
select select "[DATE]"
select select "62"
select select "[DATE]"
select select "48"
select select "[DATE]"
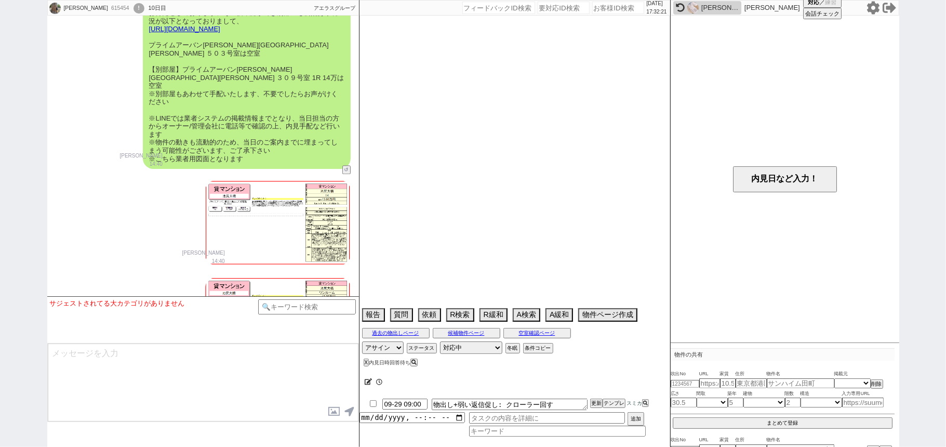
select select "53"
select select "[DATE]"
select select "60"
select select "[DATE]"
select select "64"
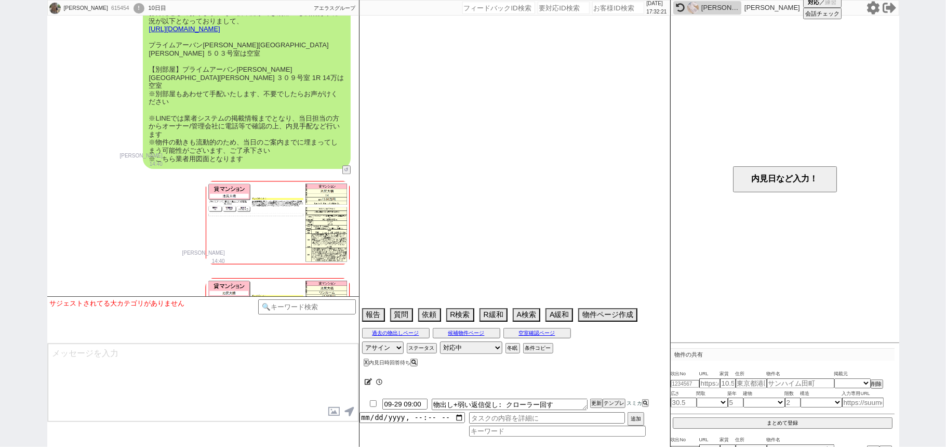
select select "[DATE]"
select select "56"
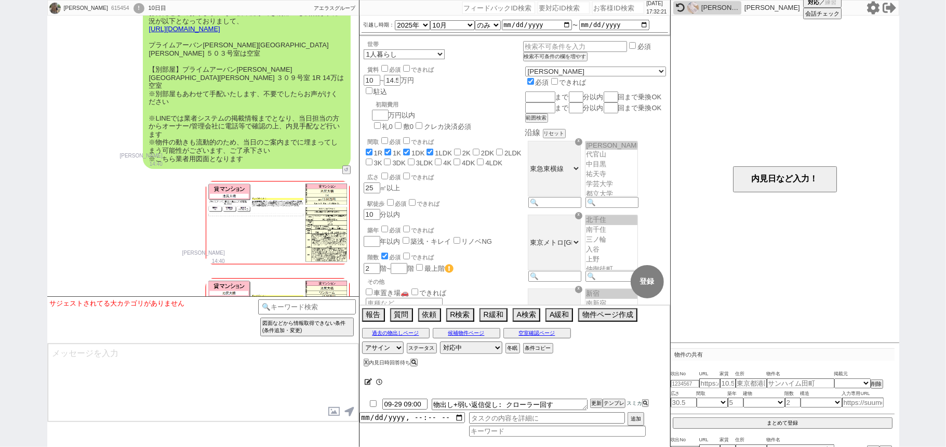
scroll to position [153, 0]
click at [118, 174] on div "[PERSON_NAME] 14:40" at bounding box center [203, 222] width 312 height 97
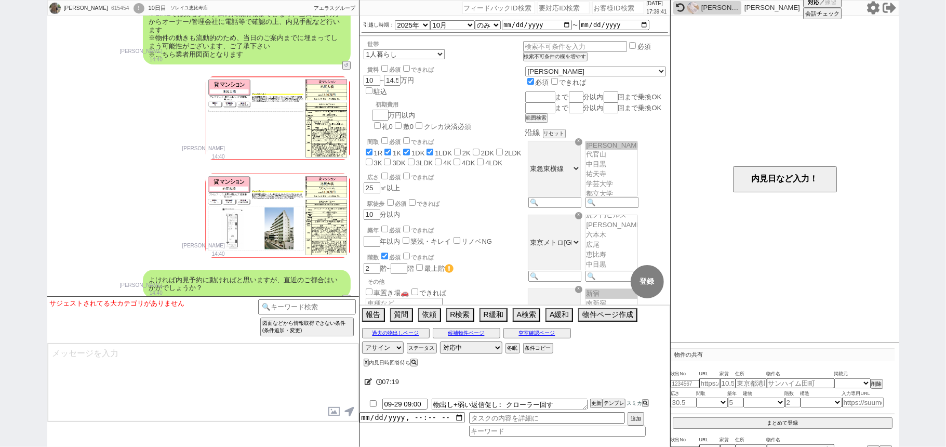
scroll to position [4790, 0]
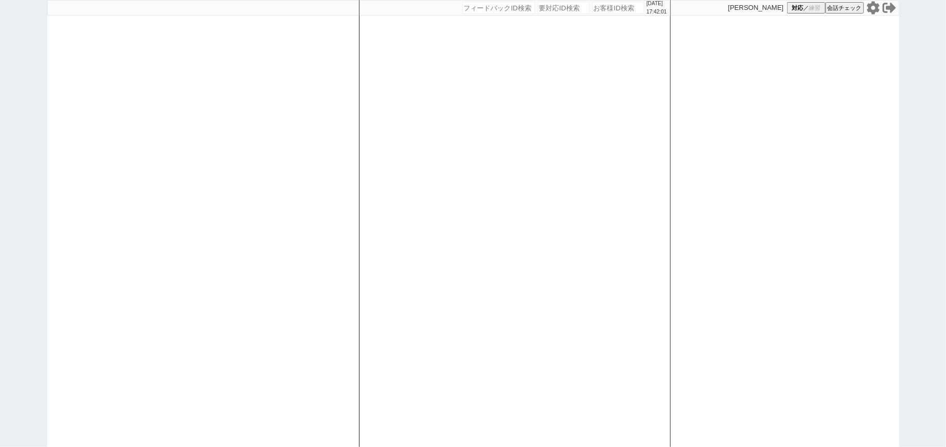
click at [181, 119] on div at bounding box center [203, 223] width 312 height 447
click at [868, 5] on icon at bounding box center [872, 7] width 12 height 13
